Goal: Find specific page/section: Find specific page/section

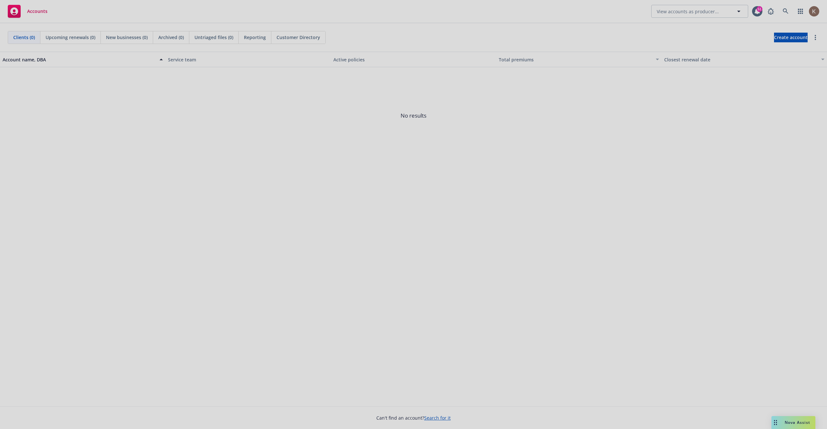
click at [556, 49] on div at bounding box center [413, 214] width 827 height 429
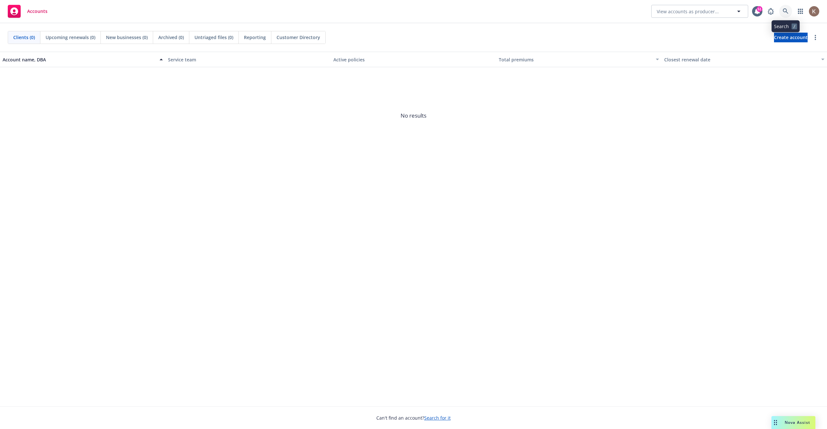
click at [788, 13] on icon at bounding box center [786, 11] width 6 height 6
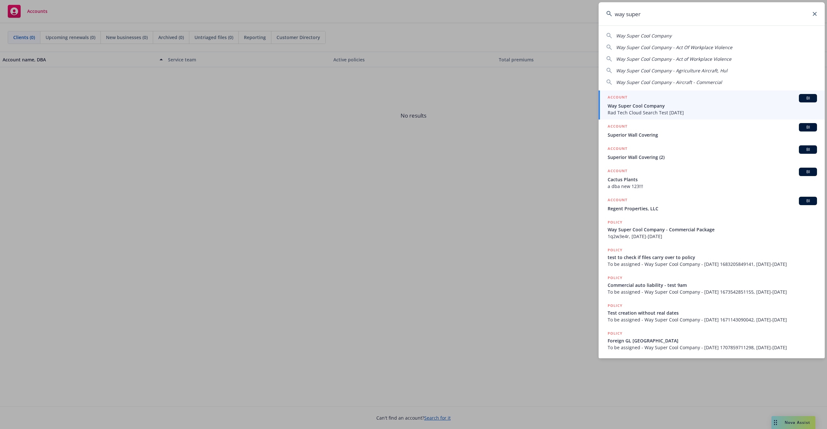
type input "way super"
click at [779, 116] on span "Rad Tech Cloud Search Test [DATE]" at bounding box center [712, 112] width 209 height 7
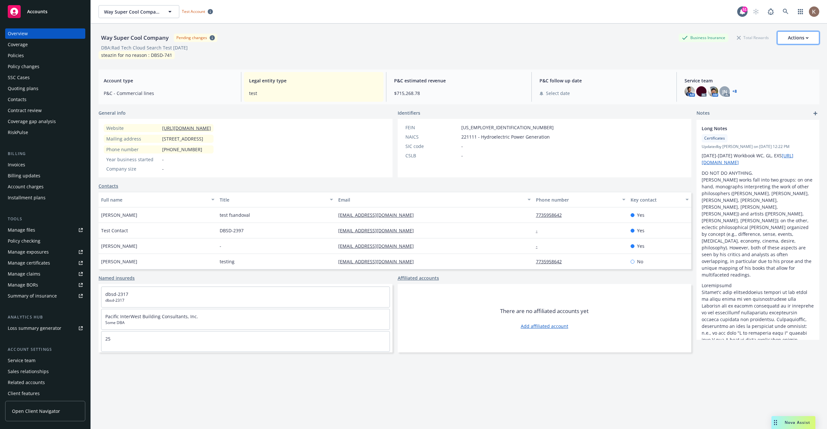
click at [812, 37] on button "Actions" at bounding box center [799, 37] width 42 height 13
